Goal: Task Accomplishment & Management: Use online tool/utility

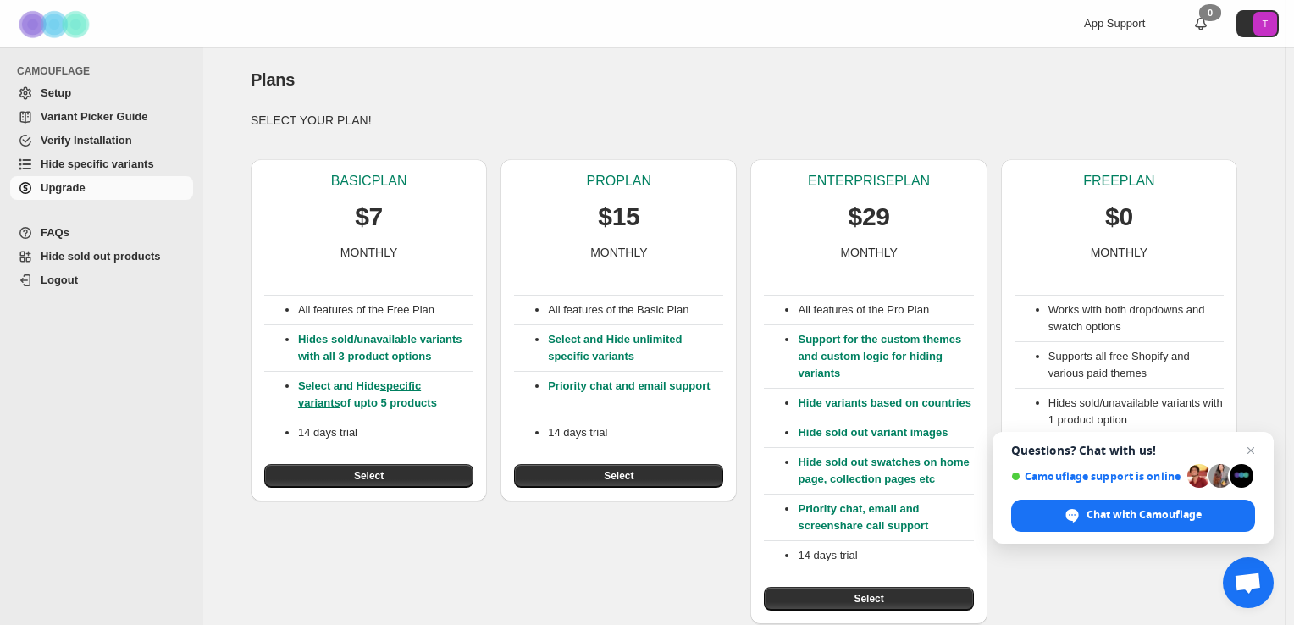
click at [1117, 483] on span "Camouflage support is online" at bounding box center [1097, 476] width 170 height 13
click at [1241, 446] on span "Close chat" at bounding box center [1251, 451] width 21 height 21
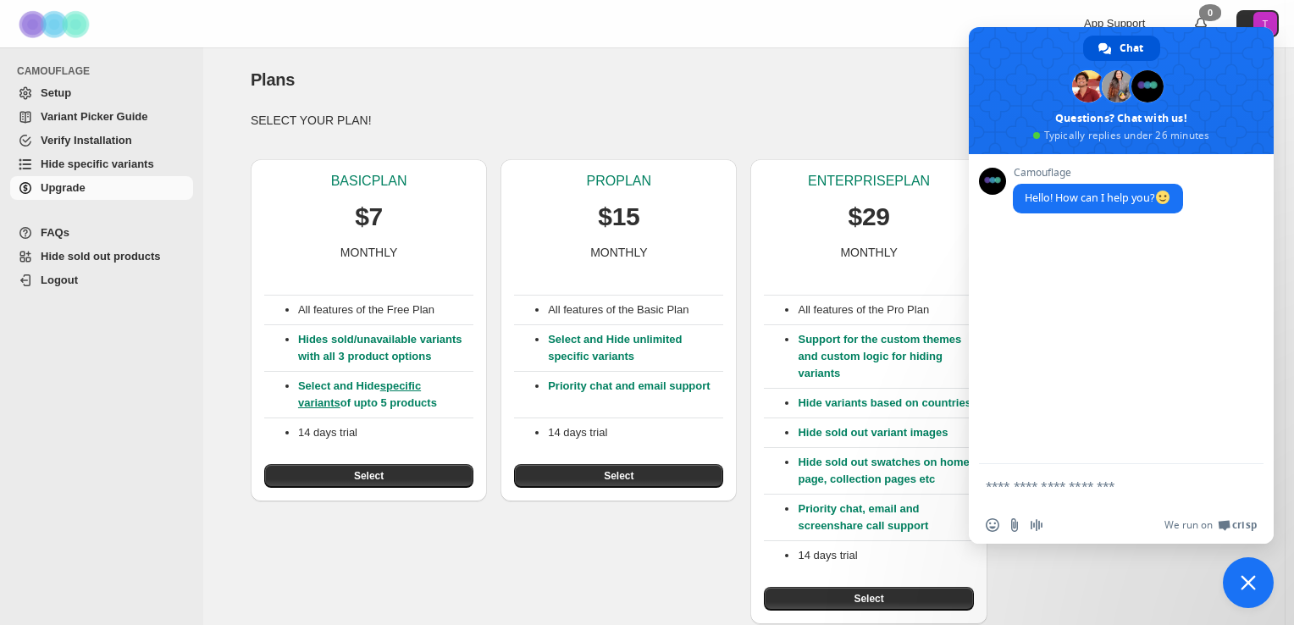
click at [1189, 495] on form at bounding box center [1103, 487] width 234 height 46
click at [1246, 563] on span "Close chat" at bounding box center [1248, 582] width 51 height 51
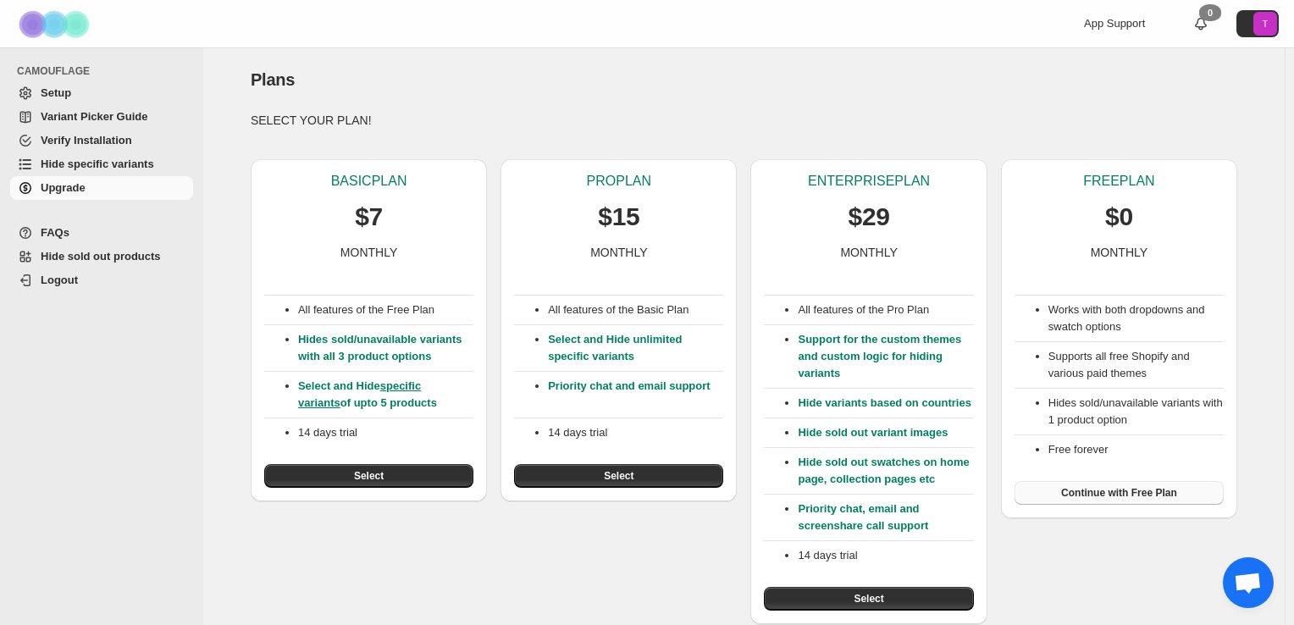
click at [1178, 491] on button "Continue with Free Plan" at bounding box center [1119, 493] width 209 height 24
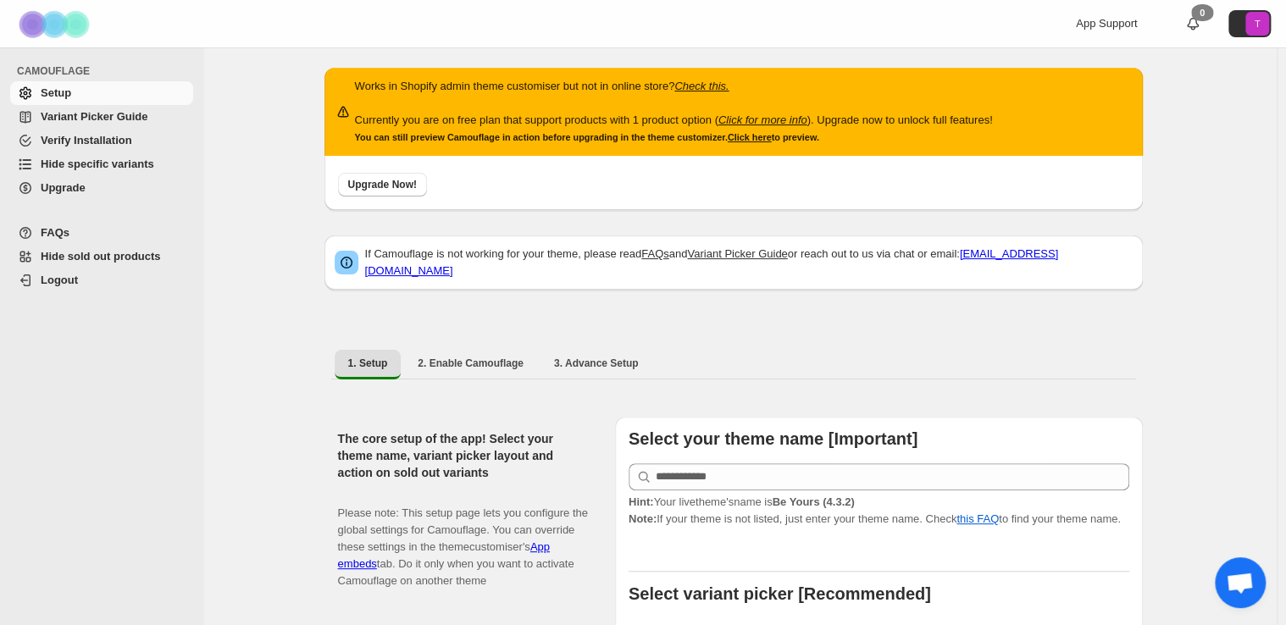
click at [135, 167] on span "Hide specific variants" at bounding box center [98, 164] width 114 height 13
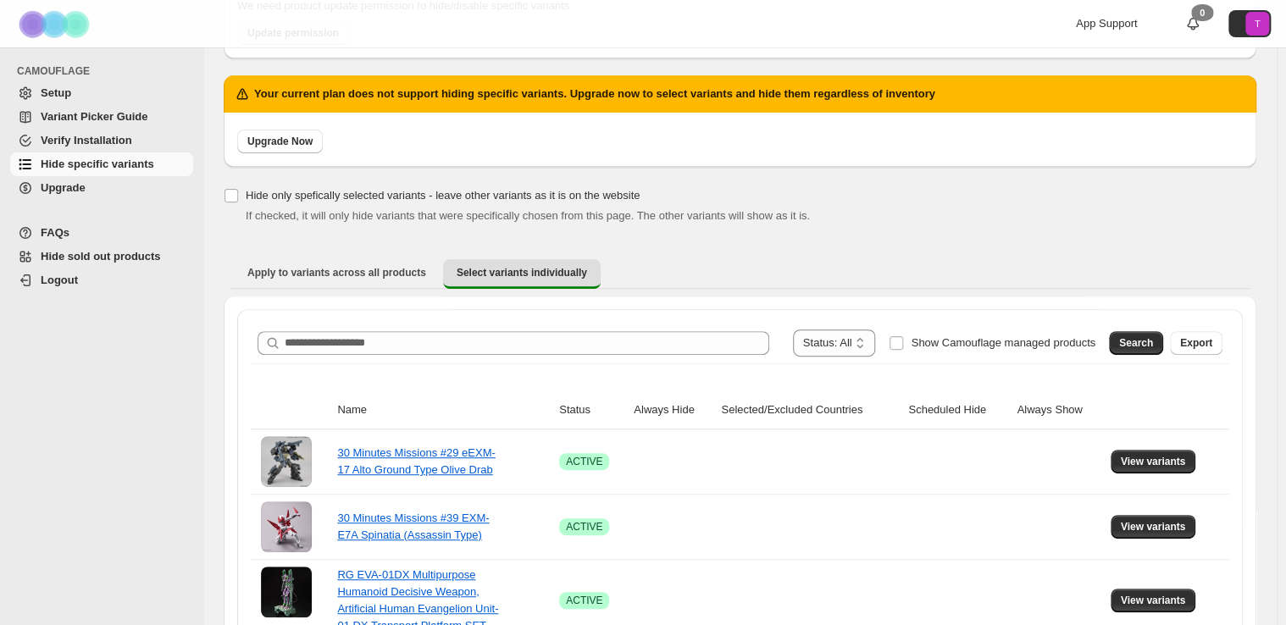
scroll to position [163, 0]
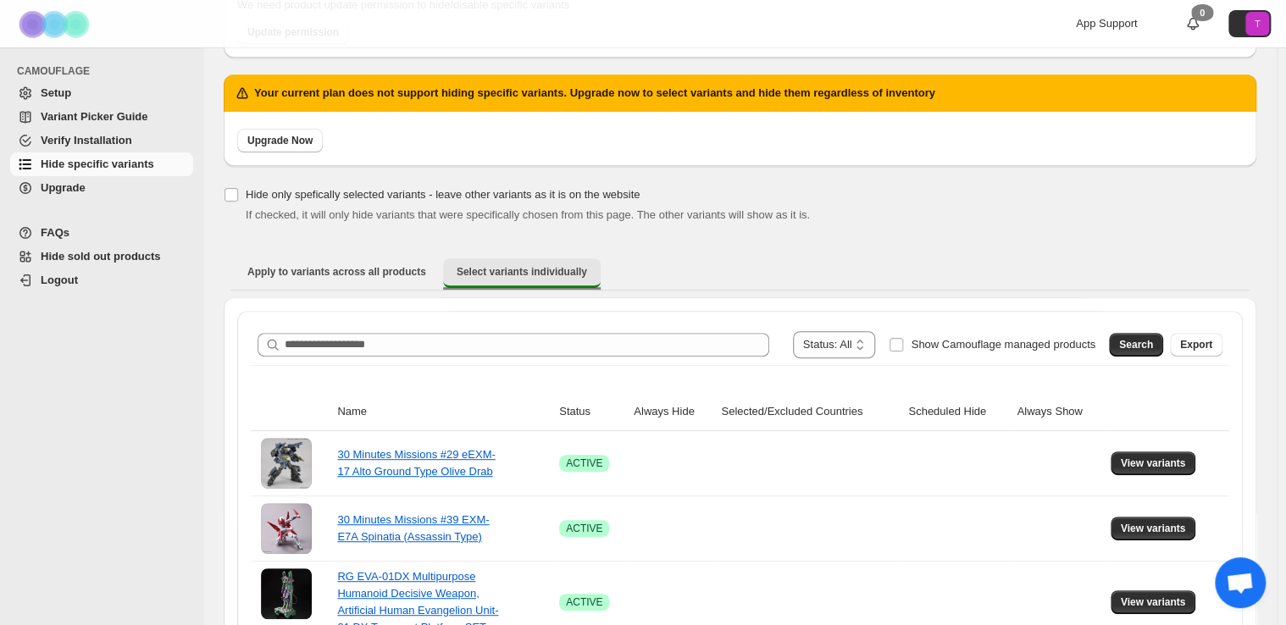
click at [556, 273] on span "Select variants individually" at bounding box center [522, 272] width 130 height 14
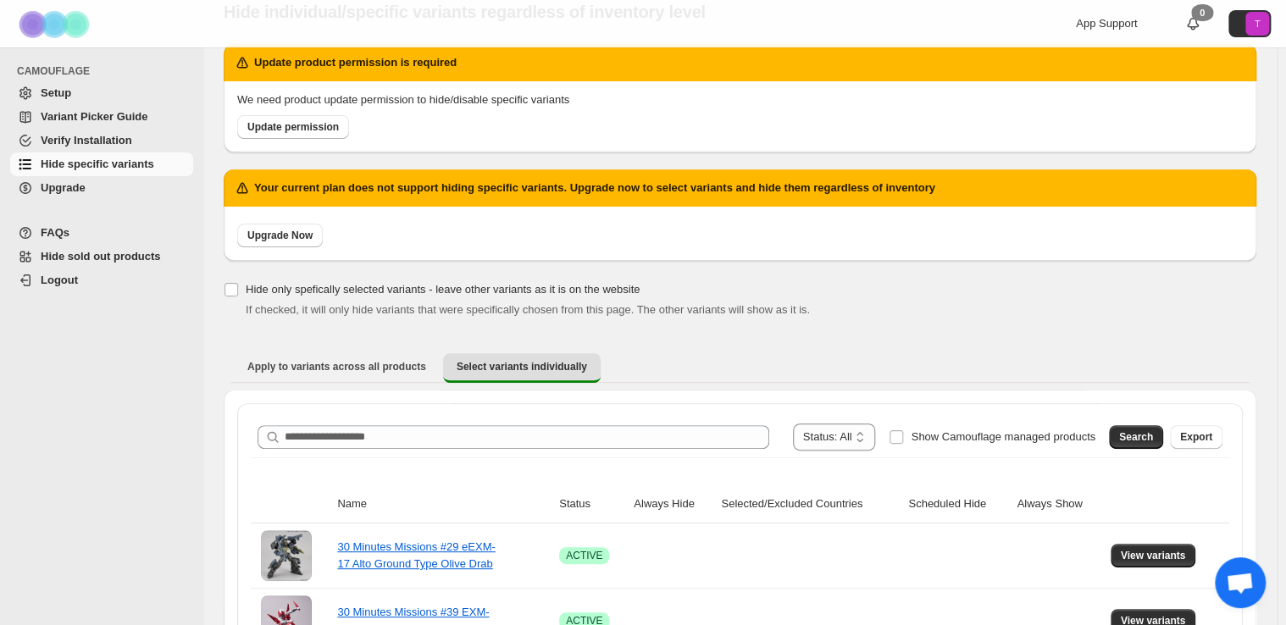
scroll to position [0, 0]
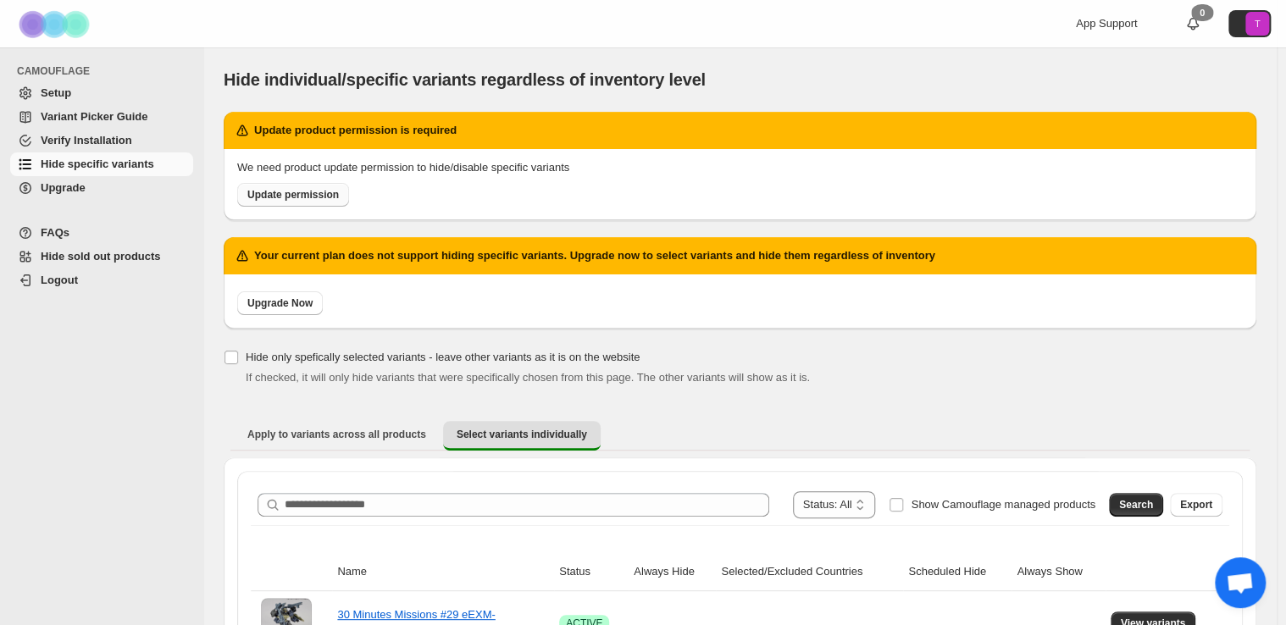
click at [298, 195] on span "Update permission" at bounding box center [292, 195] width 91 height 14
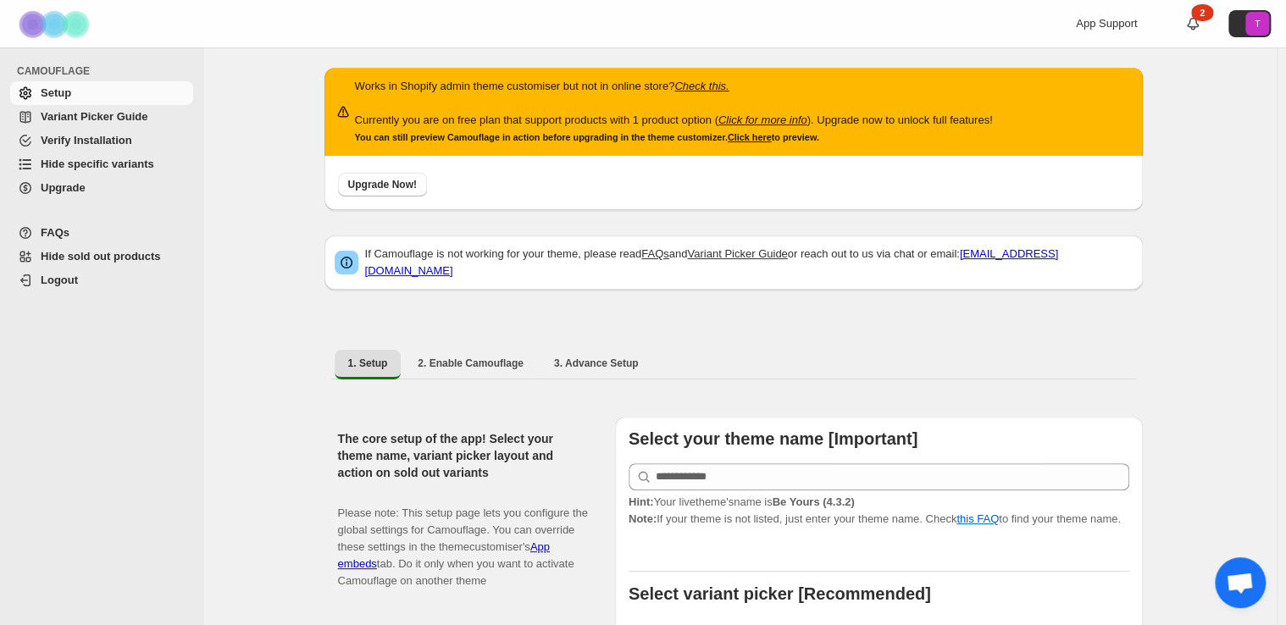
click at [67, 167] on span "Hide specific variants" at bounding box center [98, 164] width 114 height 13
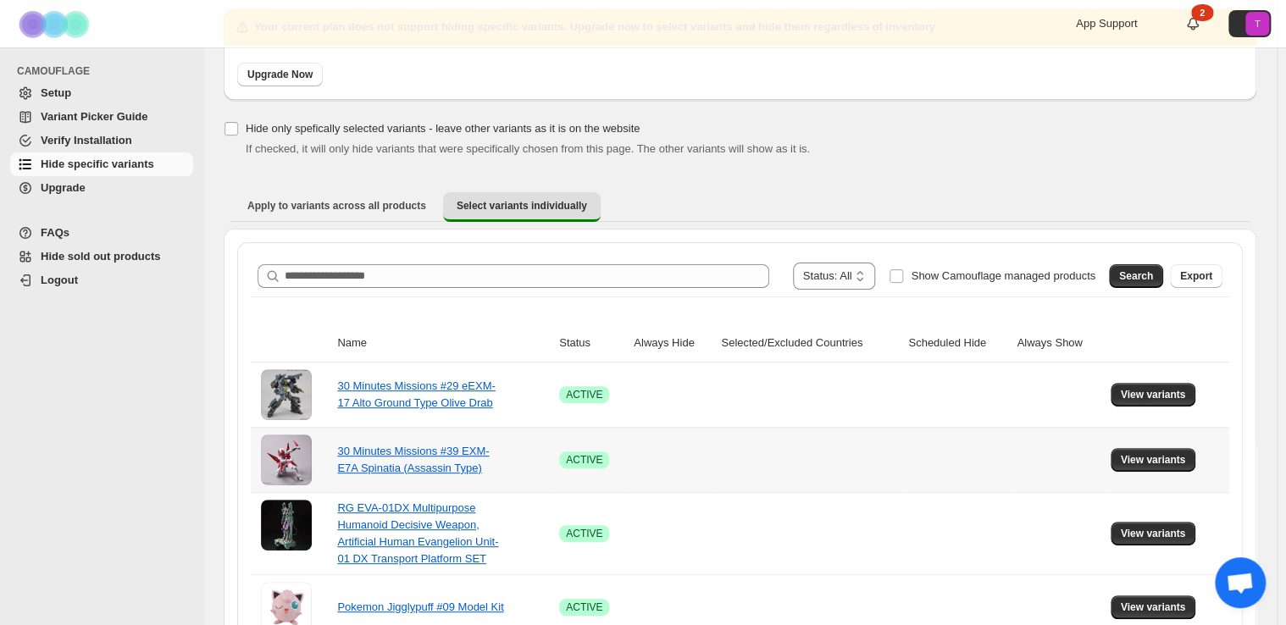
scroll to position [103, 0]
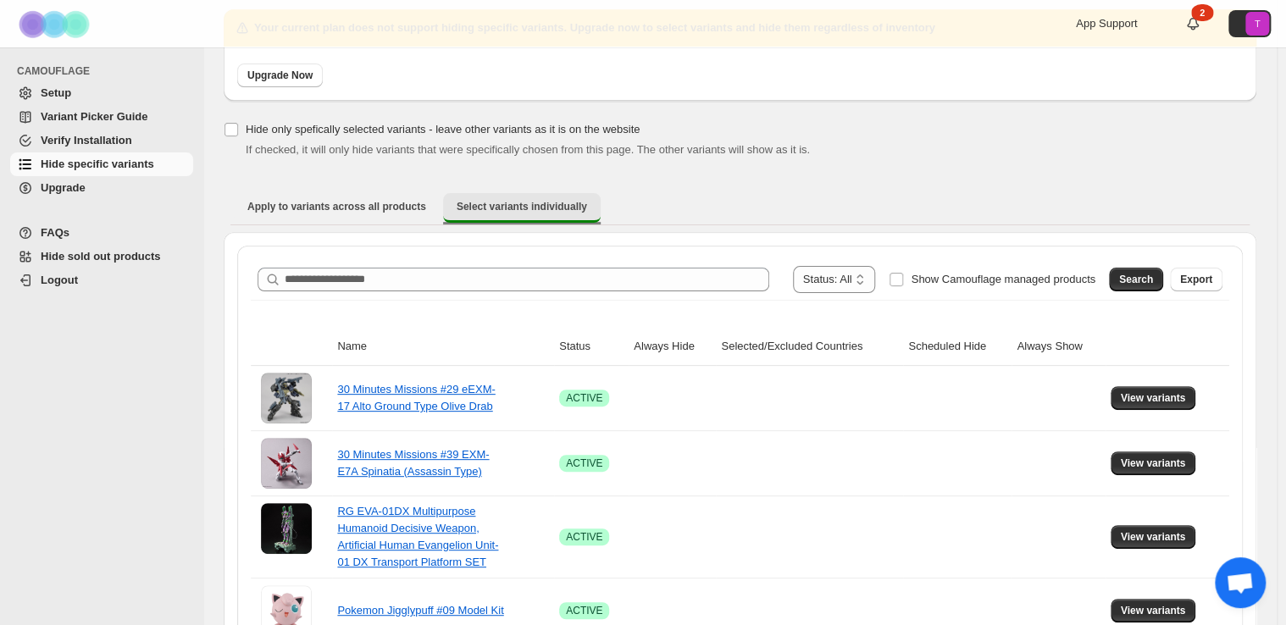
click at [505, 208] on span "Select variants individually" at bounding box center [522, 207] width 130 height 14
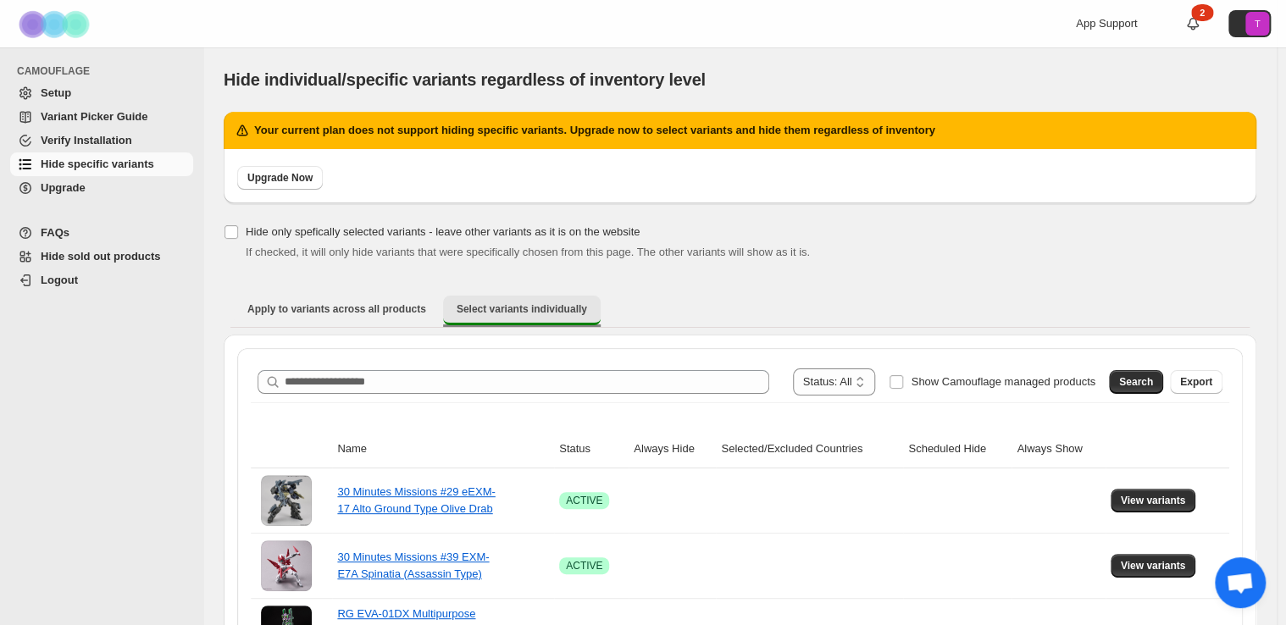
click at [561, 312] on span "Select variants individually" at bounding box center [522, 309] width 130 height 14
click at [560, 310] on span "Select variants individually" at bounding box center [522, 309] width 130 height 14
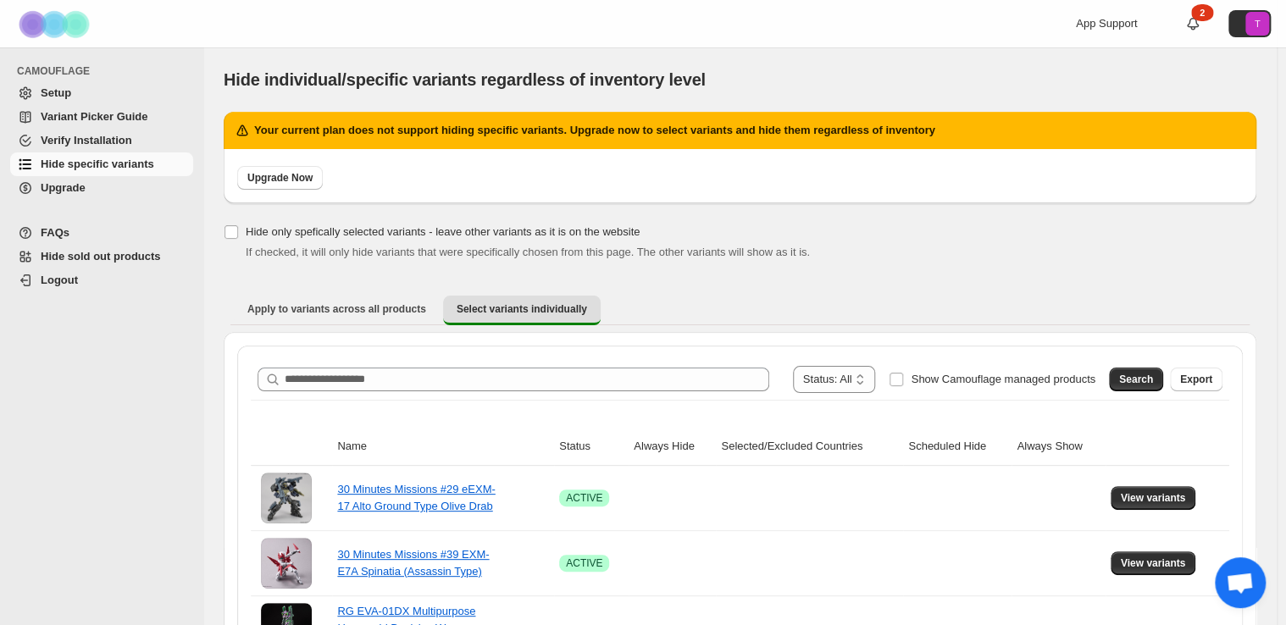
click at [131, 255] on span "Hide sold out products" at bounding box center [101, 256] width 120 height 13
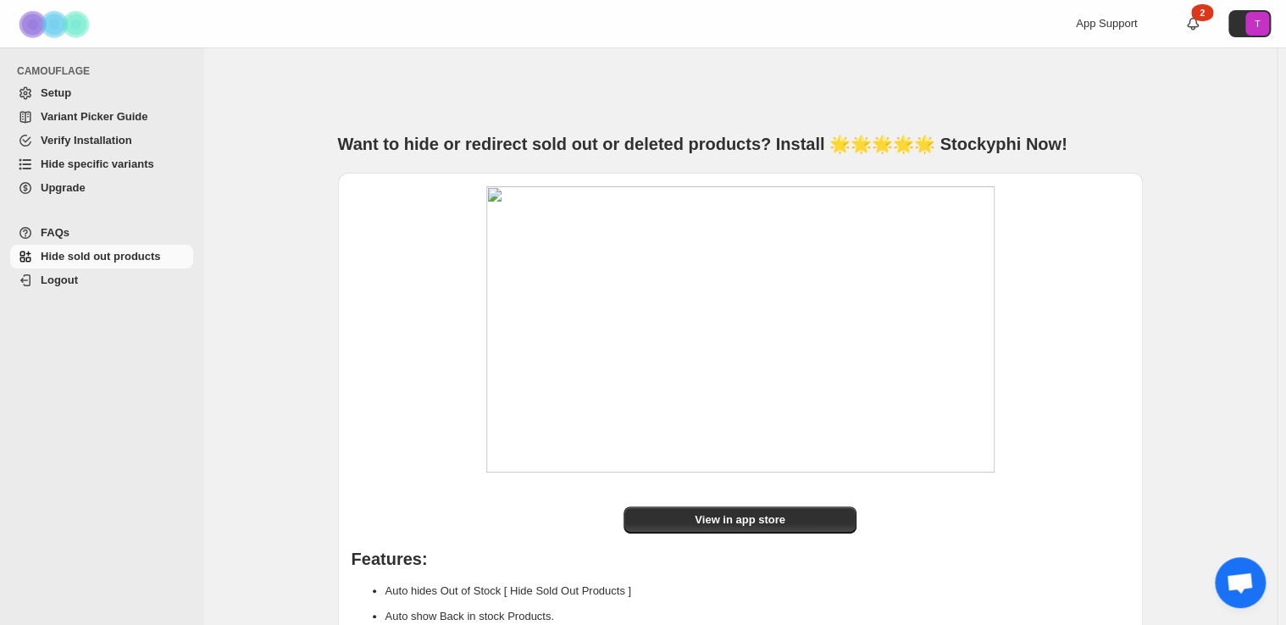
click at [142, 164] on span "Hide specific variants" at bounding box center [98, 164] width 114 height 13
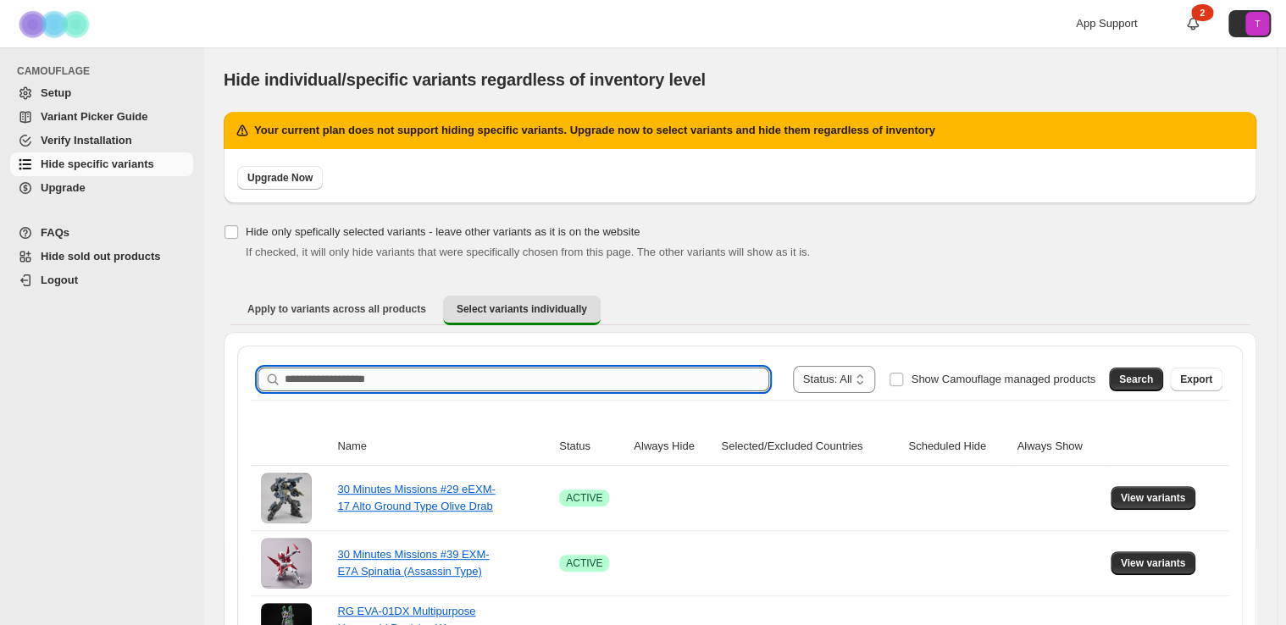
click at [358, 374] on input "Search product name" at bounding box center [527, 380] width 485 height 24
type input "*"
type input "****"
